Goal: Task Accomplishment & Management: Complete application form

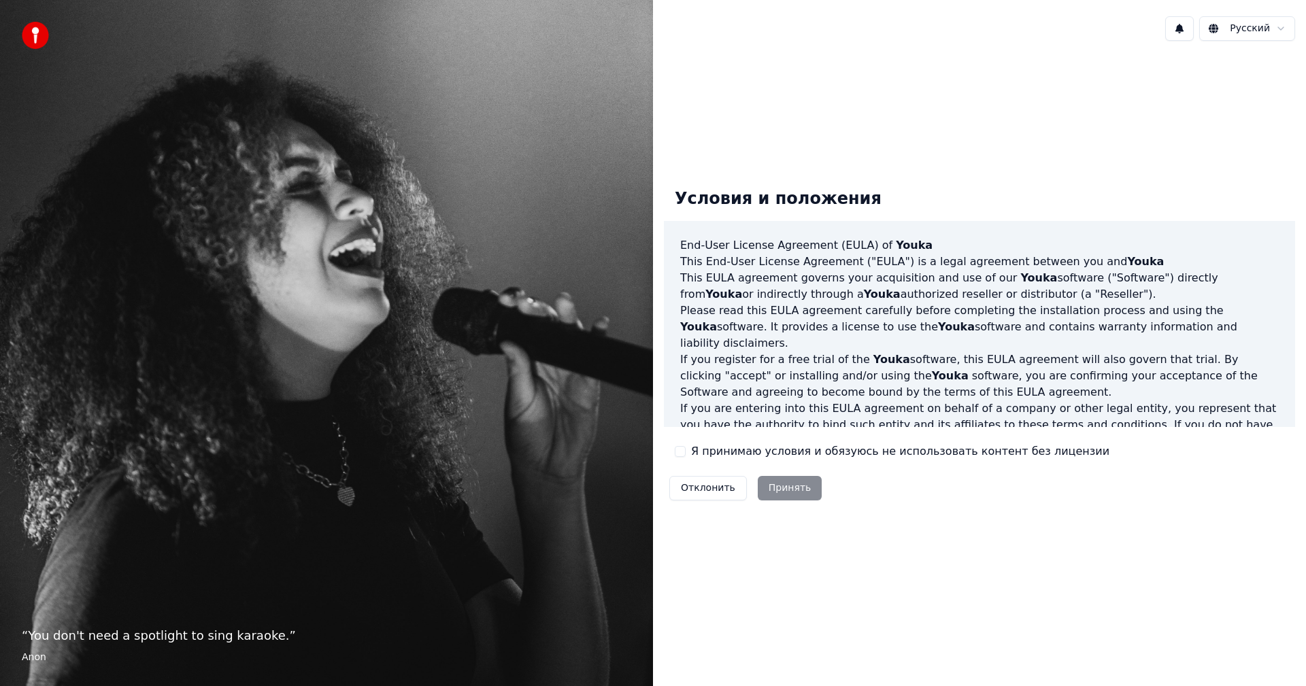
click at [679, 453] on button "Я принимаю условия и обязуюсь не использовать контент без лицензии" at bounding box center [680, 451] width 11 height 11
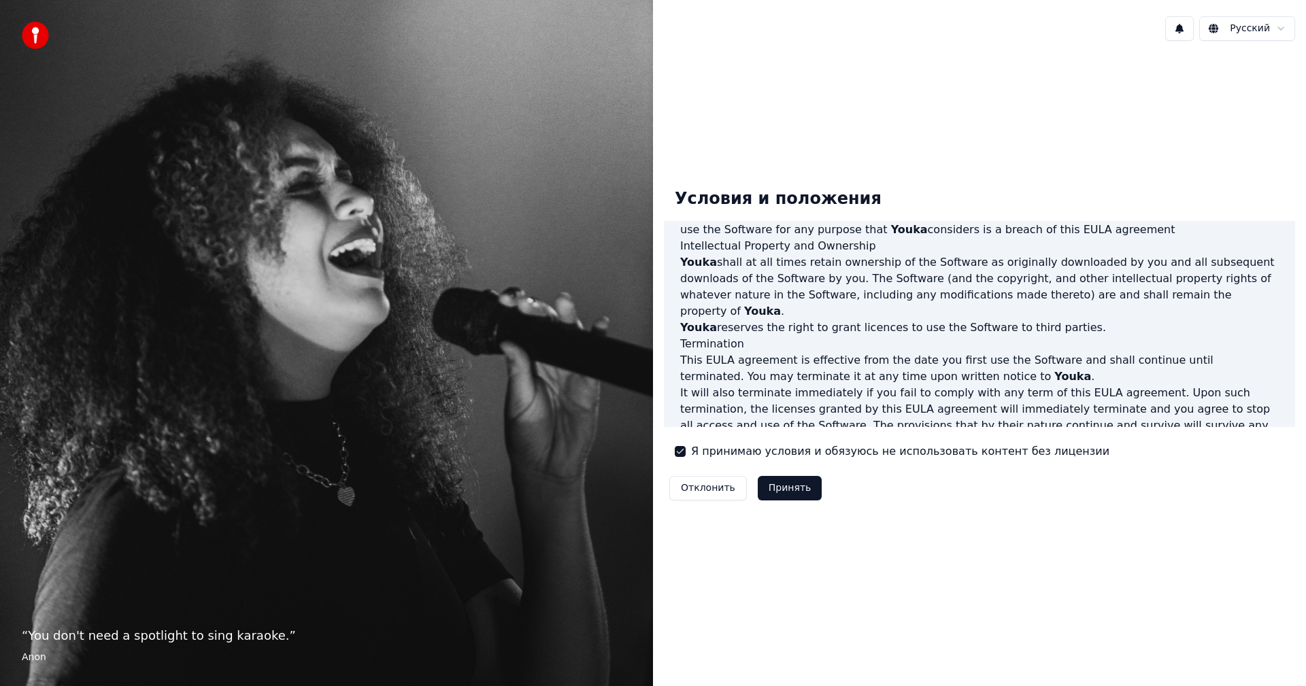
scroll to position [514, 0]
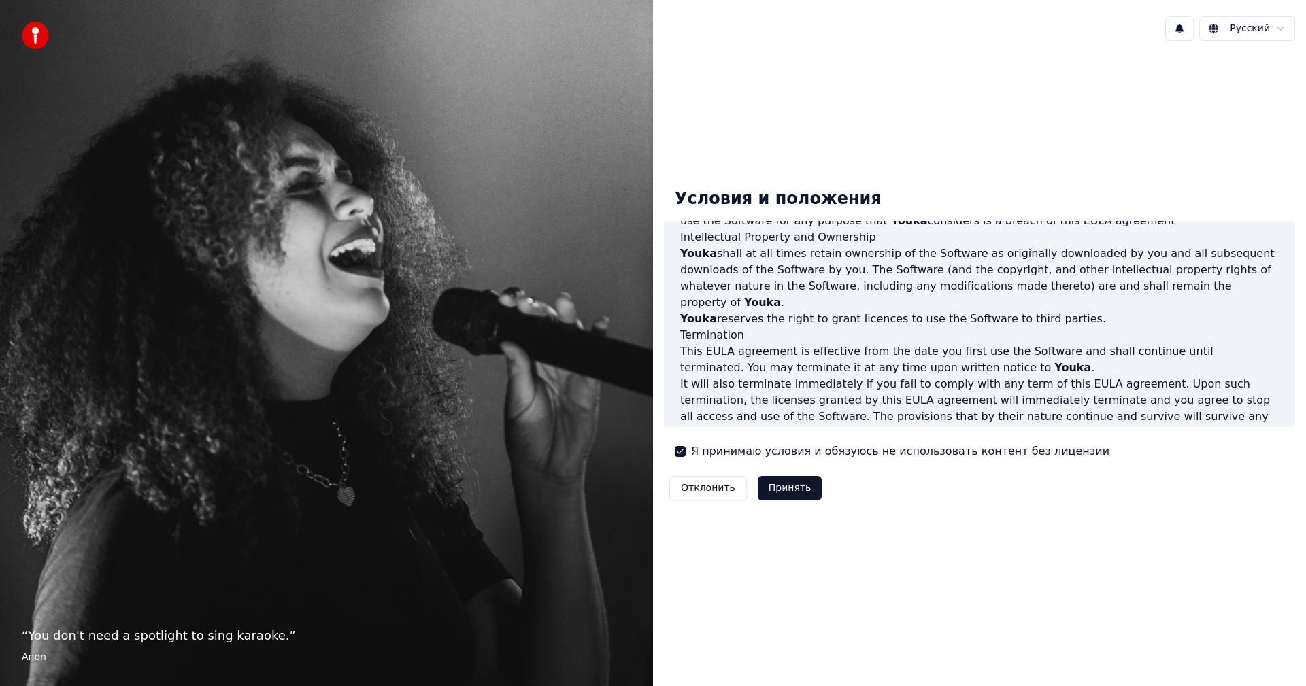
drag, startPoint x: 1301, startPoint y: 380, endPoint x: 1300, endPoint y: 403, distance: 22.5
click at [1300, 403] on div "Условия и положения End-User License Agreement ([PERSON_NAME]) of Youka This En…" at bounding box center [979, 342] width 653 height 350
click at [781, 487] on button "Принять" at bounding box center [790, 488] width 65 height 24
